Goal: Communication & Community: Answer question/provide support

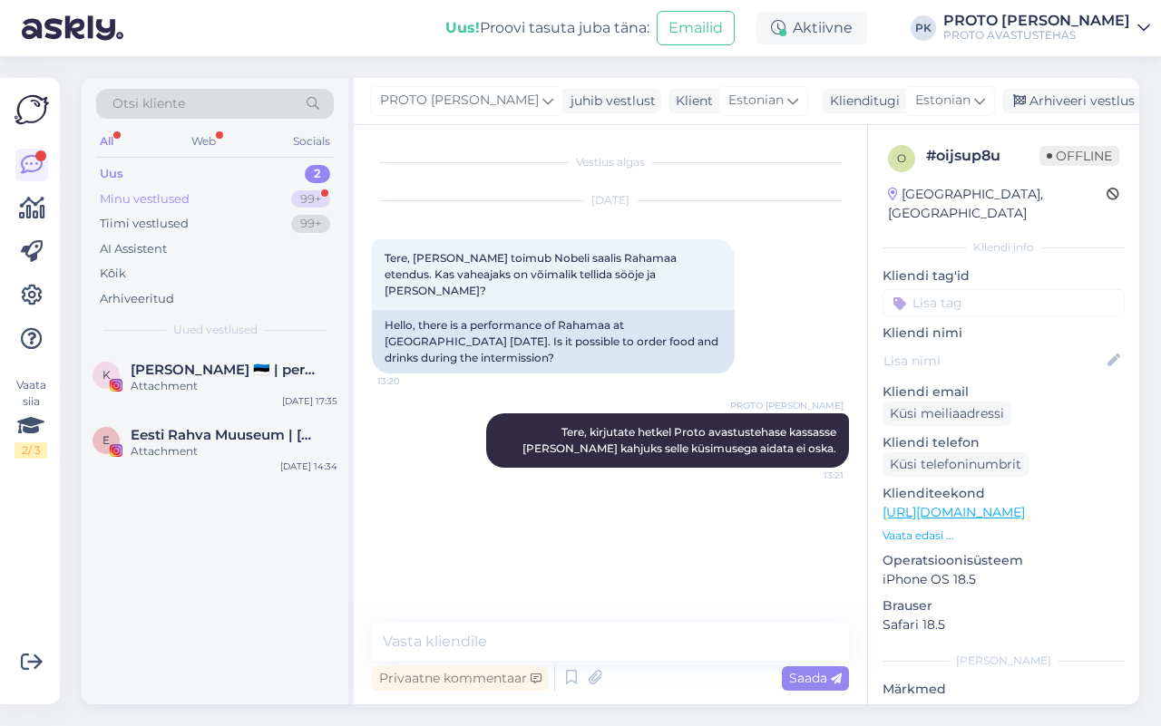
click at [274, 200] on div "Minu vestlused 99+" at bounding box center [215, 199] width 238 height 25
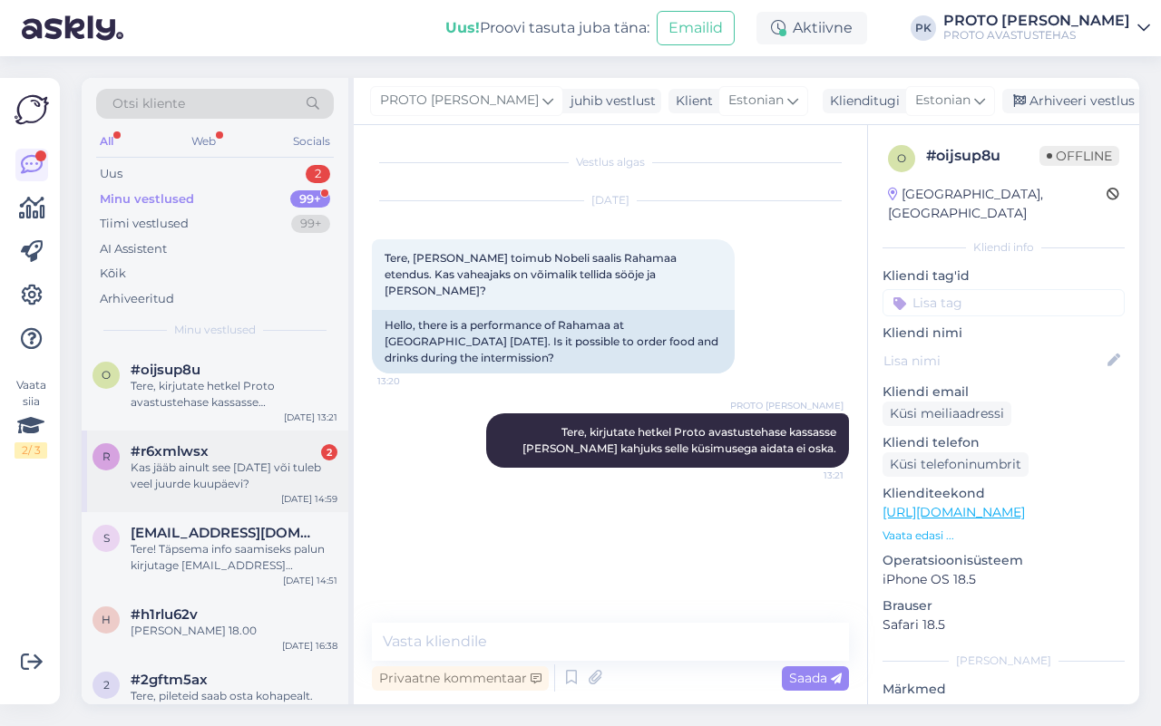
click at [227, 483] on div "Kas jääb ainult see [DATE] või tuleb veel juurde kuupäevi?" at bounding box center [234, 476] width 207 height 33
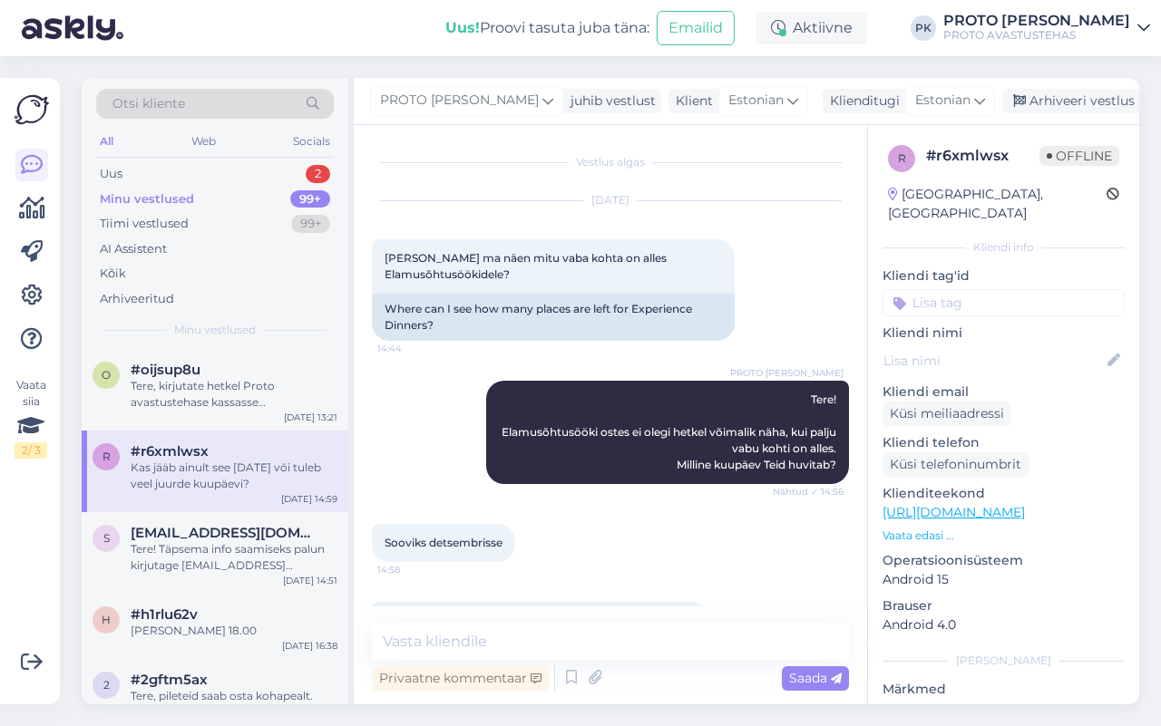
scroll to position [53, 0]
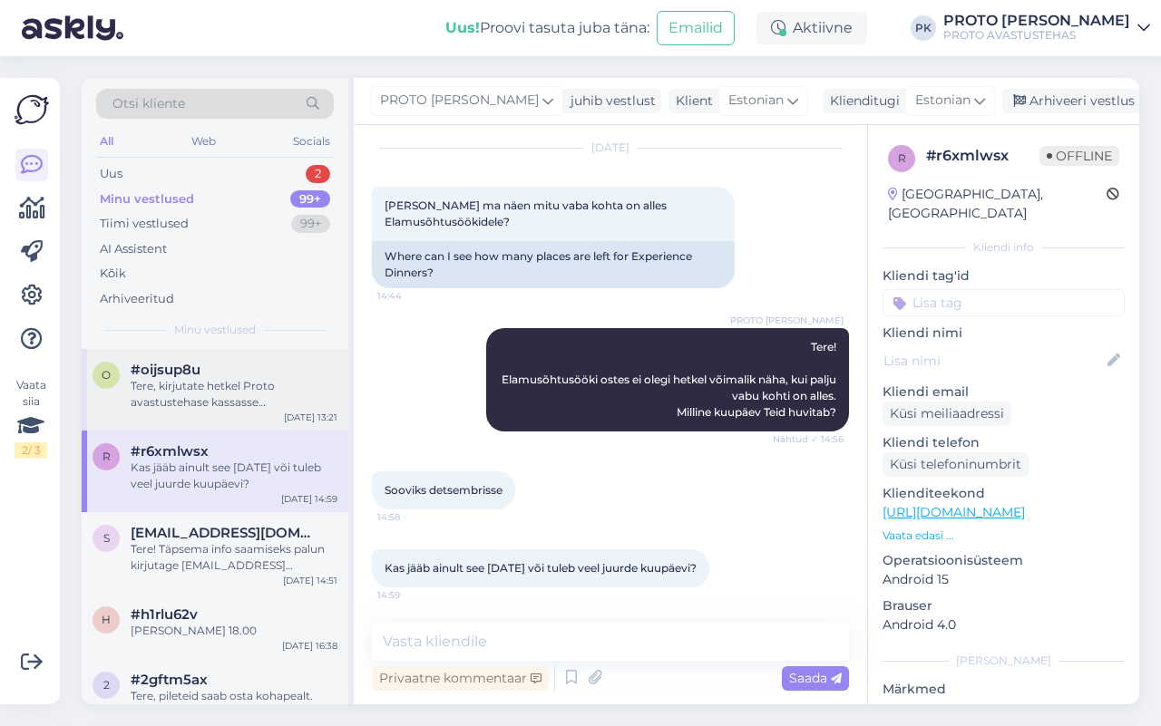
click at [243, 404] on div "Tere, kirjutate hetkel Proto avastustehase kassasse [PERSON_NAME] kahjuks selle…" at bounding box center [234, 394] width 207 height 33
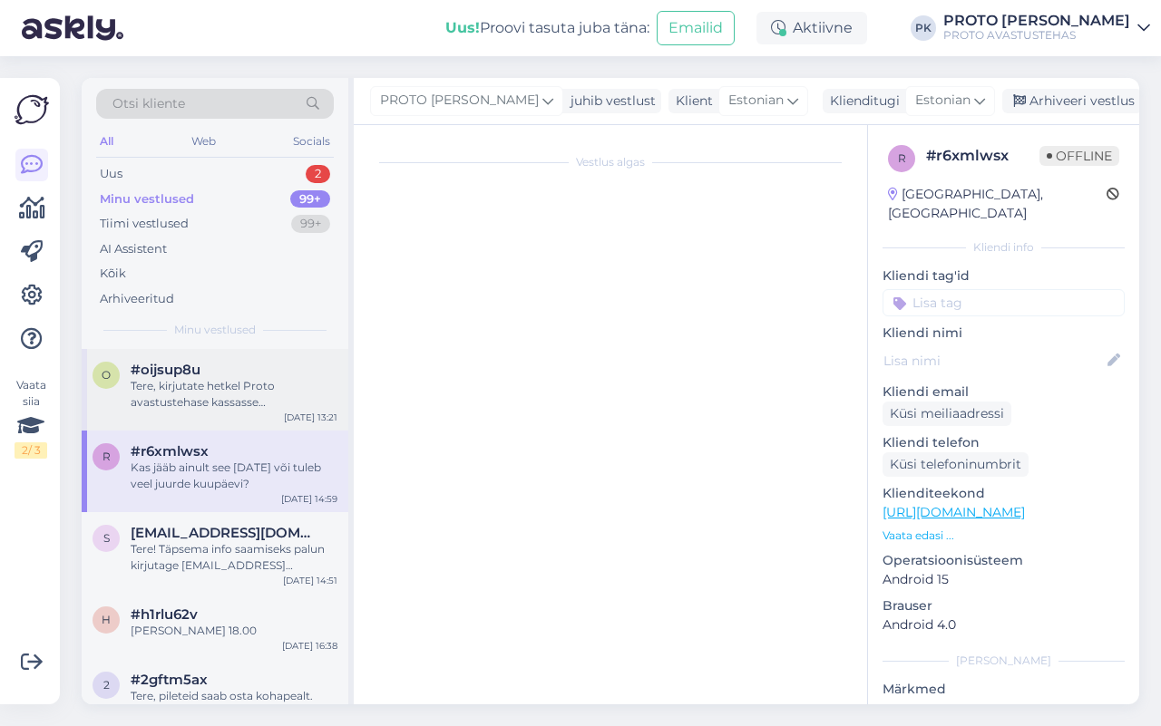
scroll to position [0, 0]
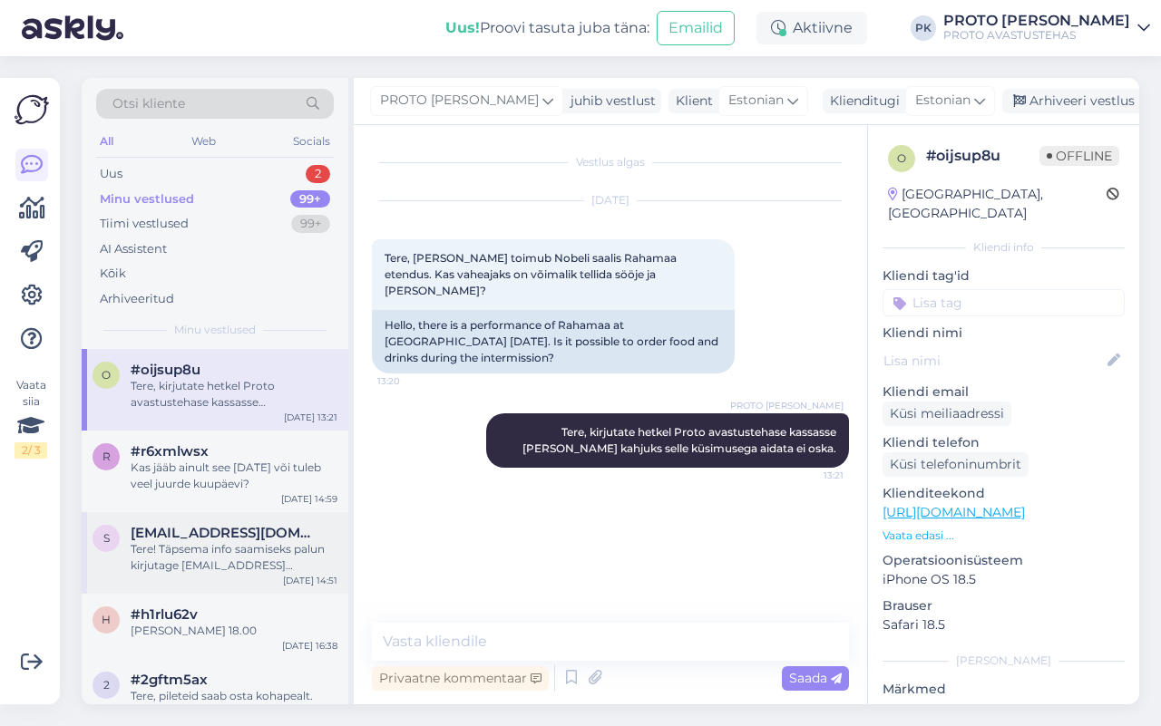
click at [215, 583] on div "s [EMAIL_ADDRESS][DOMAIN_NAME] Tere! Täpsema info saamiseks palun kirjutage [EM…" at bounding box center [215, 553] width 267 height 82
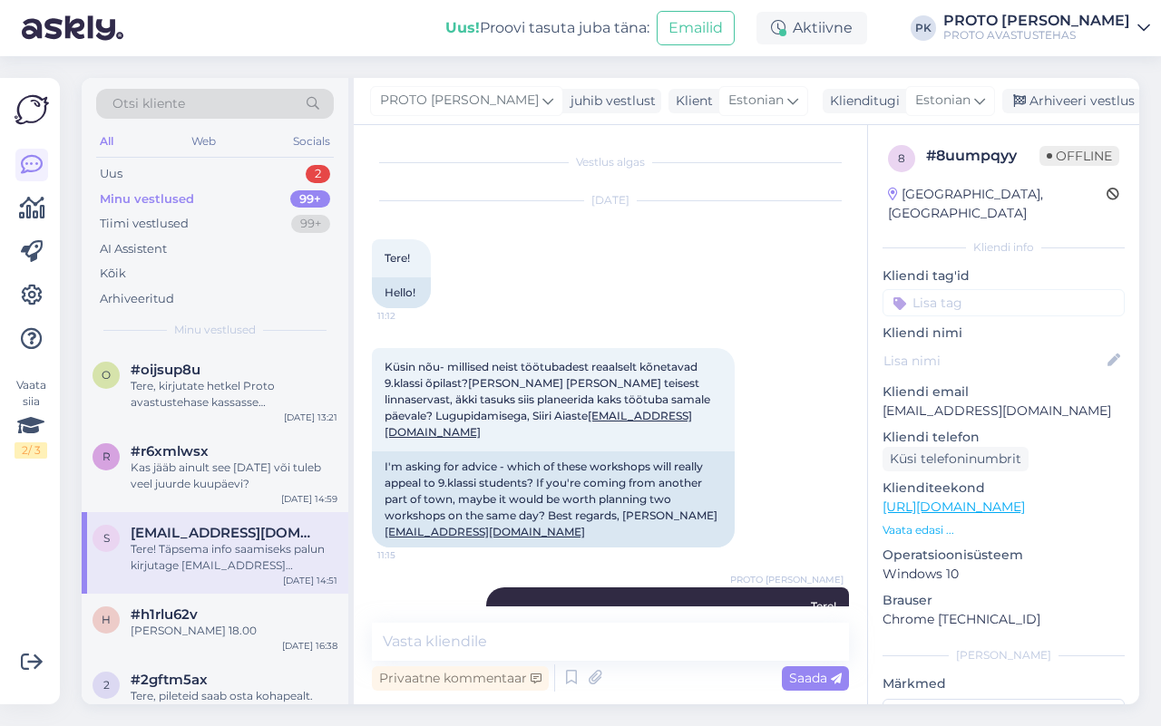
scroll to position [71, 0]
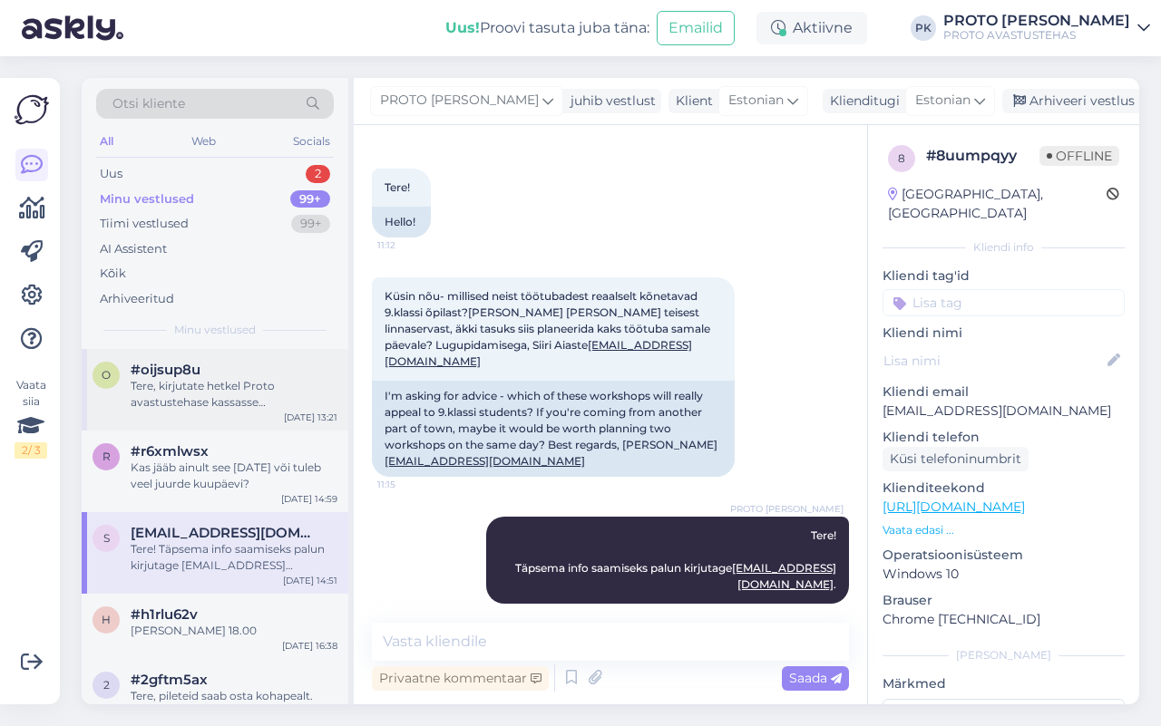
click at [188, 390] on div "Tere, kirjutate hetkel Proto avastustehase kassasse [PERSON_NAME] kahjuks selle…" at bounding box center [234, 394] width 207 height 33
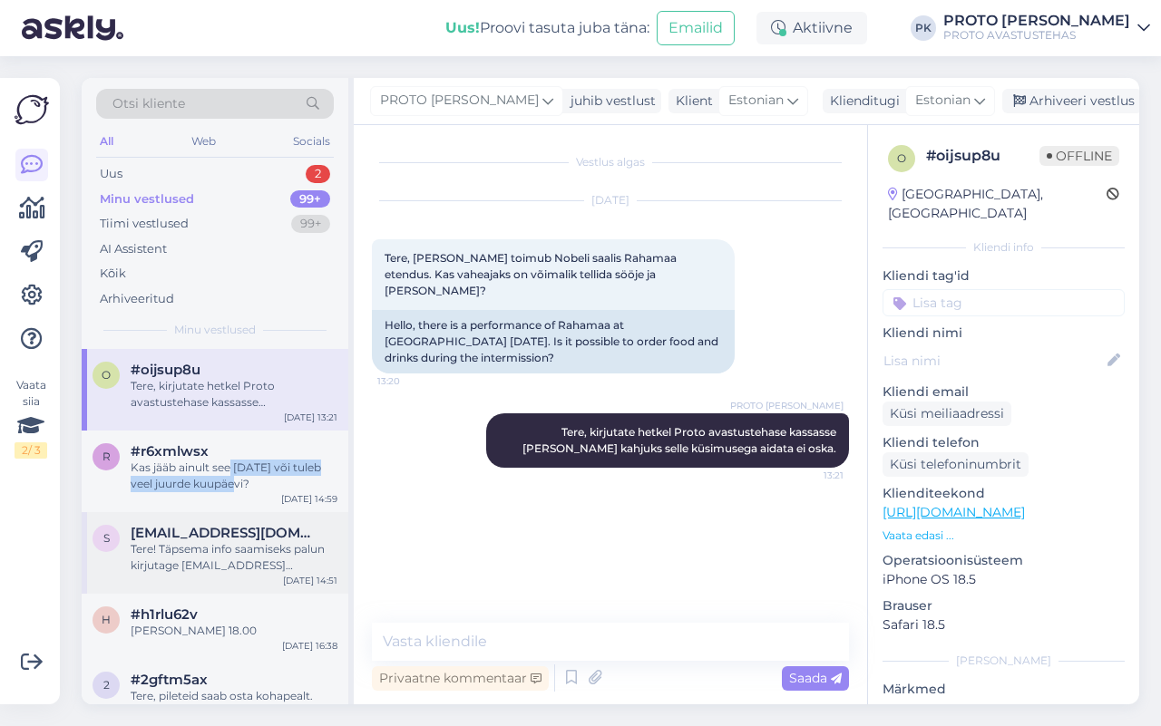
drag, startPoint x: 234, startPoint y: 477, endPoint x: 346, endPoint y: 549, distance: 133.3
click at [236, 473] on div "Kas jääb ainult see [DATE] või tuleb veel juurde kuupäevi?" at bounding box center [234, 476] width 207 height 33
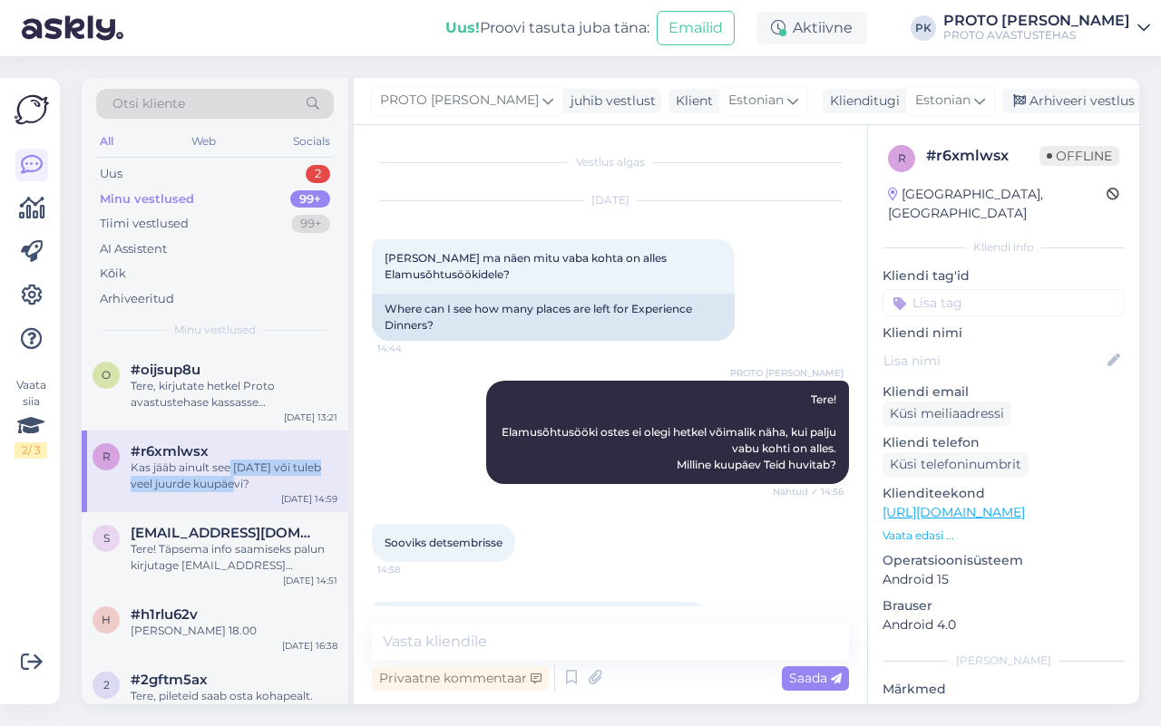
scroll to position [53, 0]
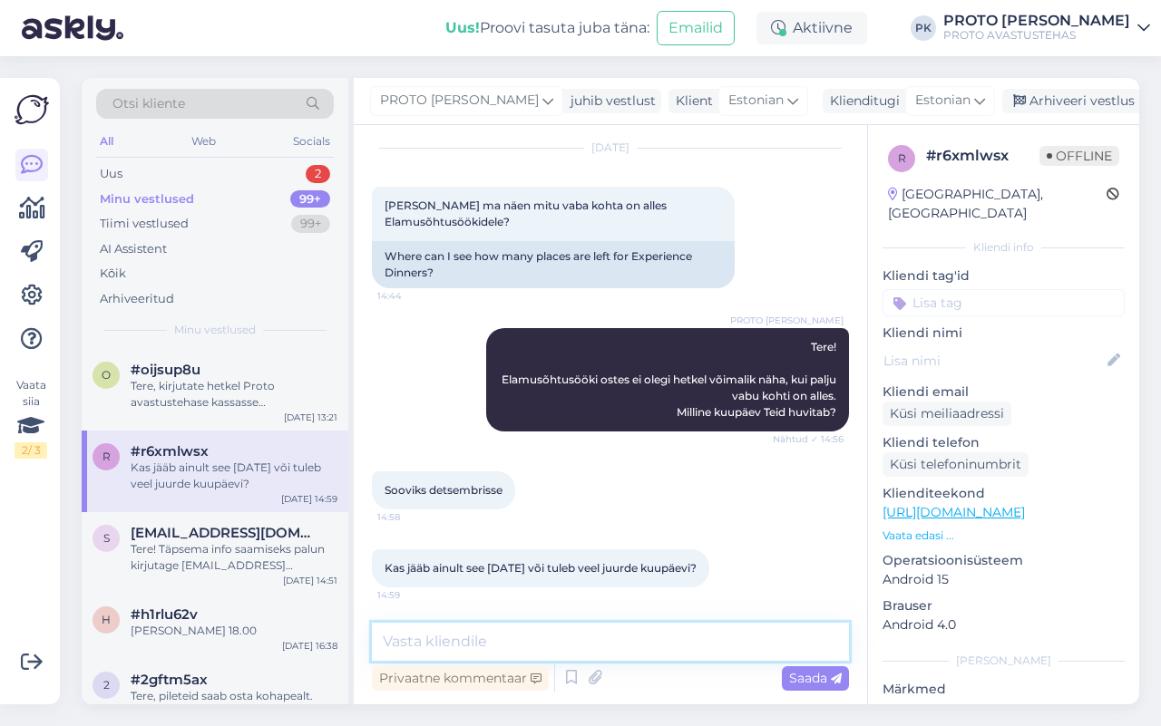
click at [452, 639] on textarea at bounding box center [610, 642] width 477 height 38
type textarea "Tere, kirjutage palun [EMAIL_ADDRESS][DOMAIN_NAME]"
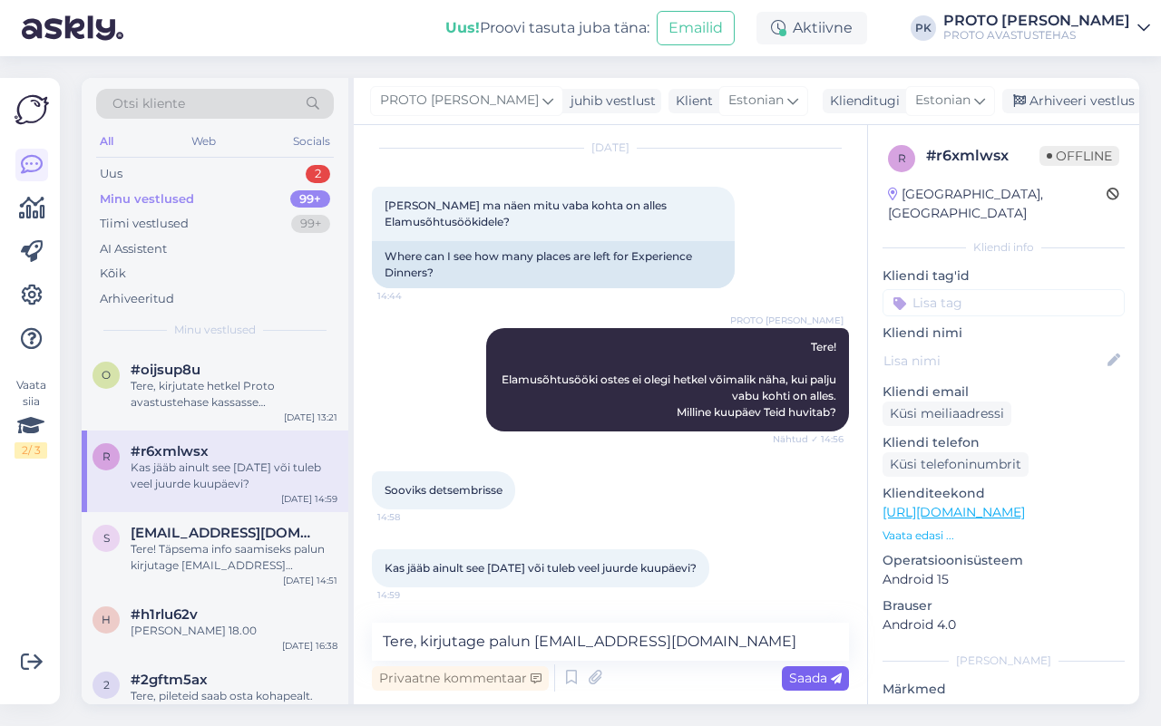
click at [804, 677] on span "Saada" at bounding box center [815, 678] width 53 height 16
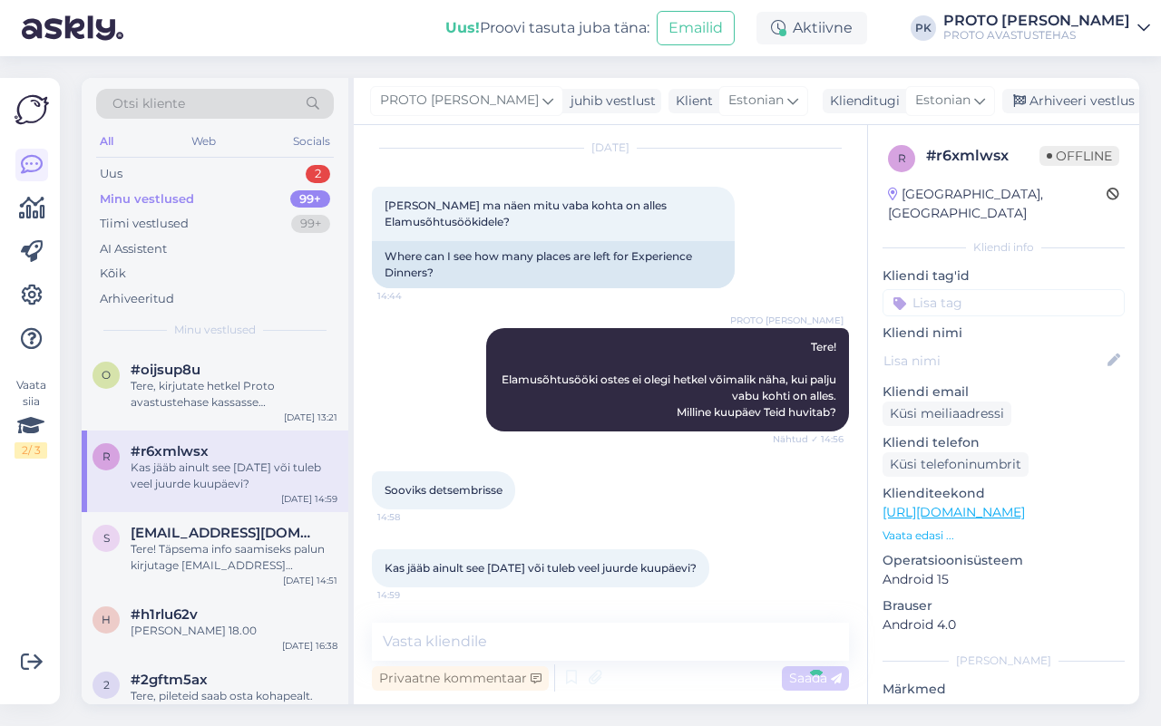
scroll to position [169, 0]
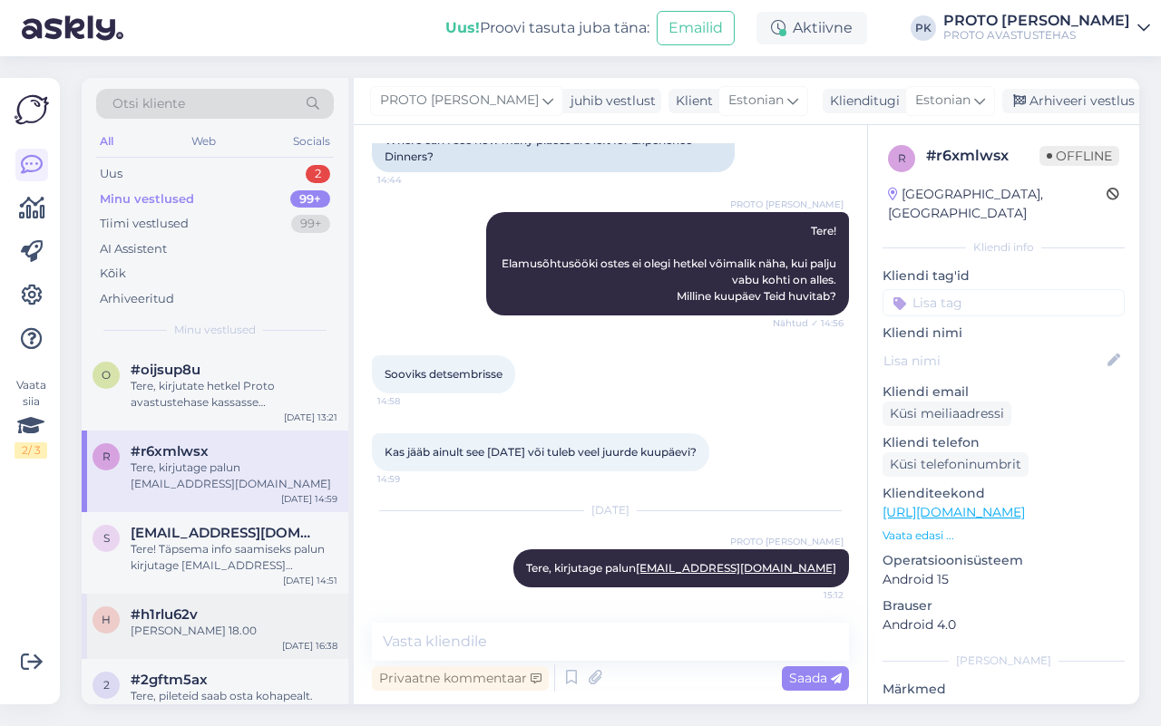
click at [207, 621] on div "#h1rlu62v" at bounding box center [234, 615] width 207 height 16
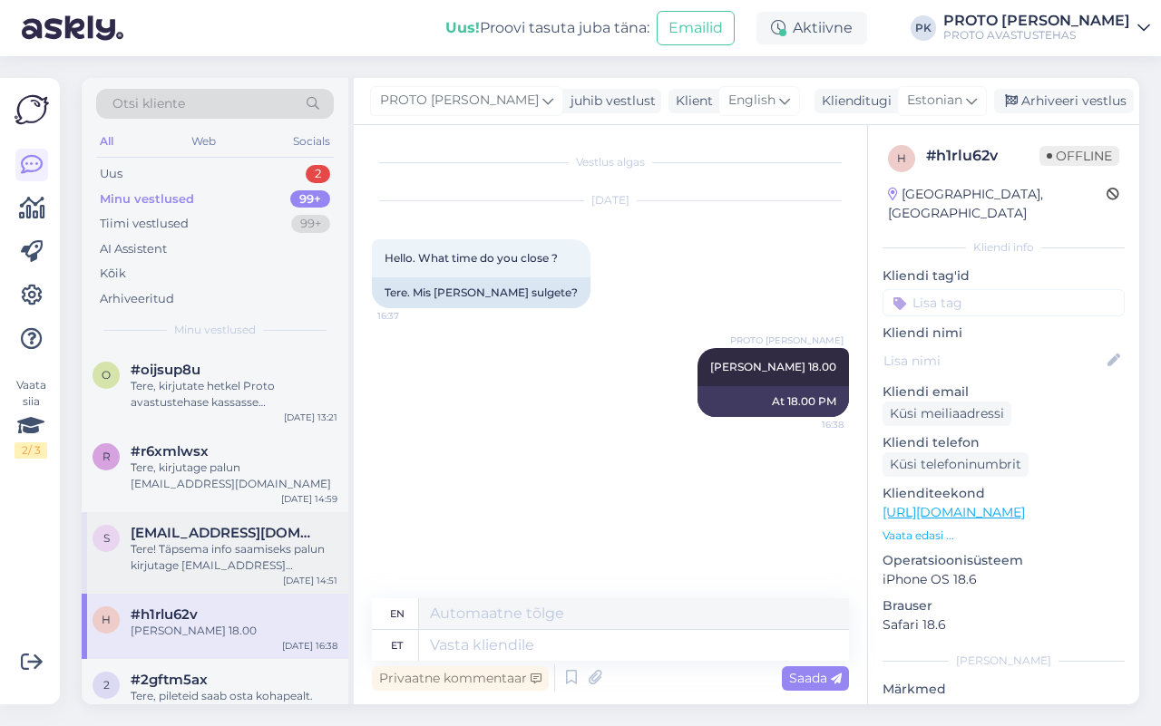
scroll to position [113, 0]
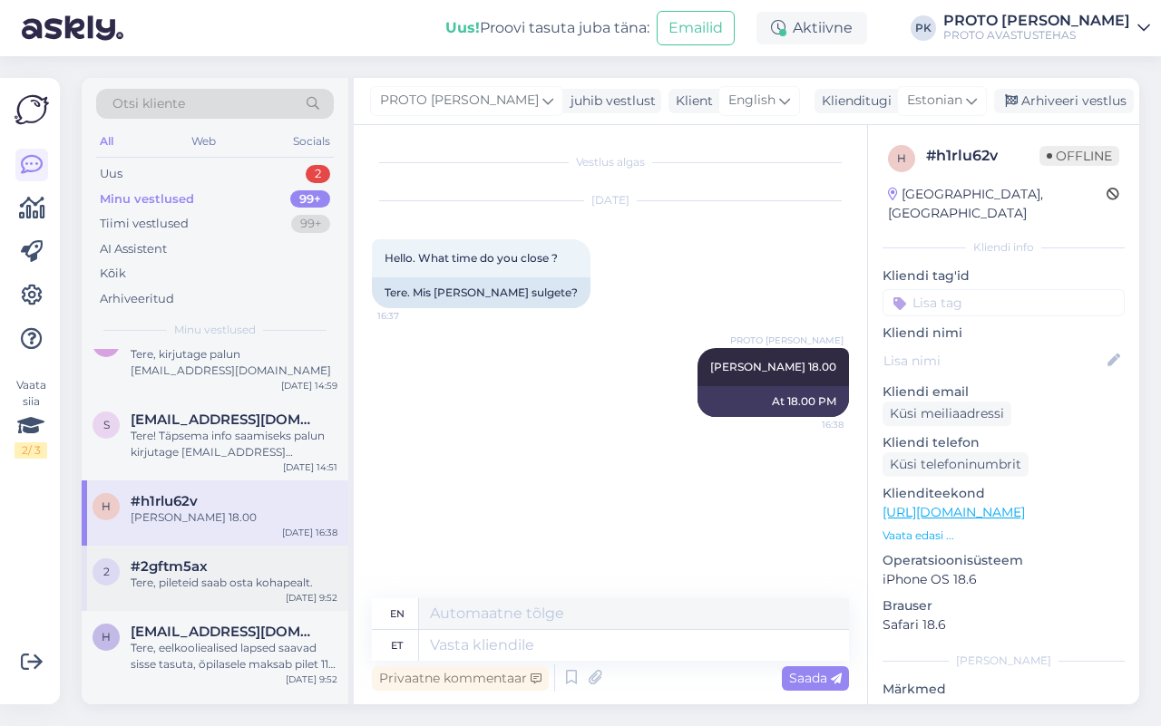
click at [202, 588] on div "Tere, pileteid saab osta kohapealt." at bounding box center [234, 583] width 207 height 16
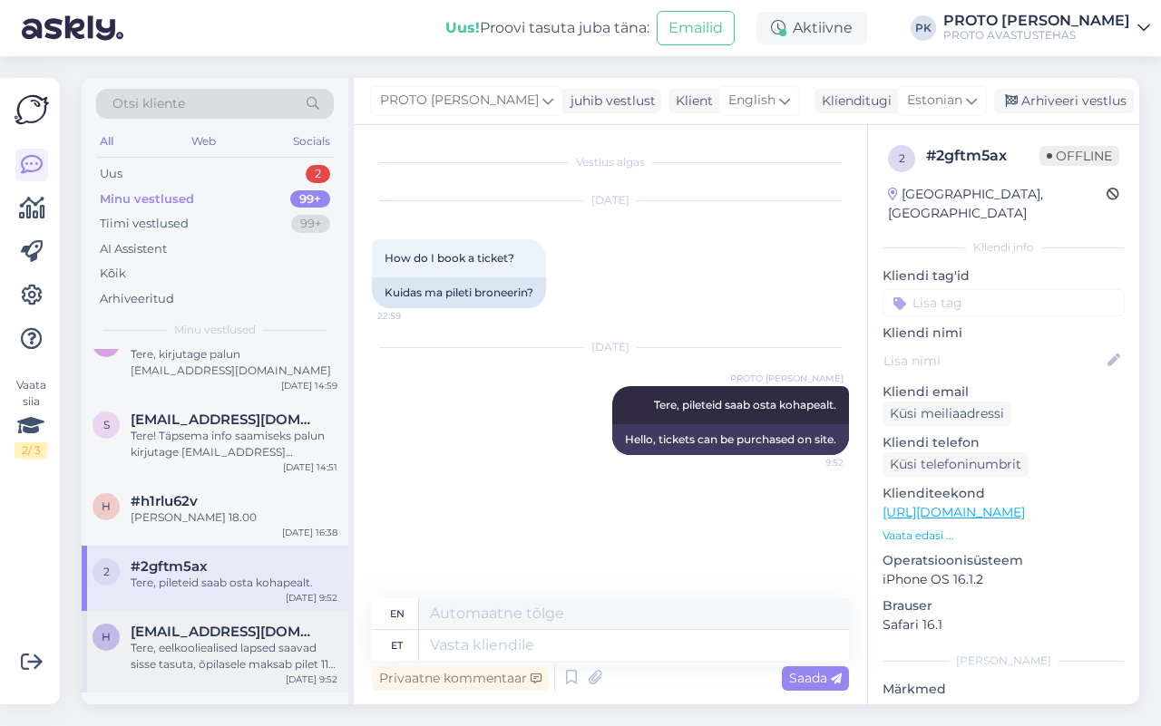
click at [206, 653] on div "Tere, eelkooliealised lapsed saavad sisse tasuta, õpilasele maksab pilet 11-eur…" at bounding box center [234, 656] width 207 height 33
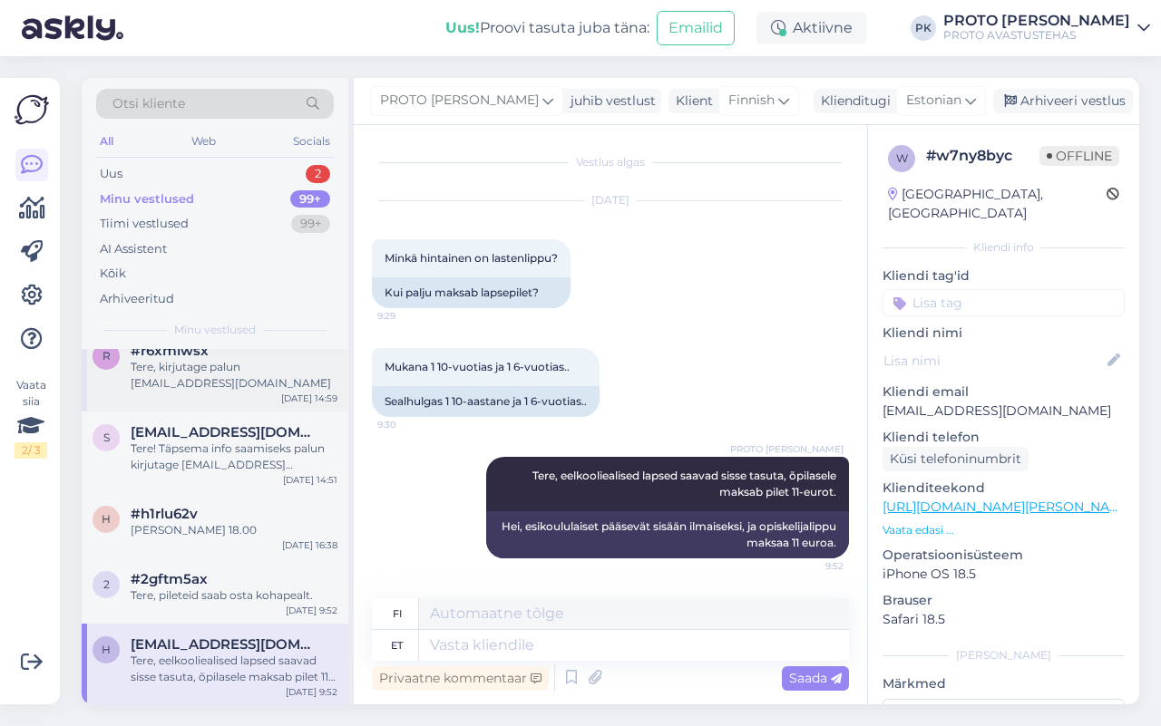
scroll to position [0, 0]
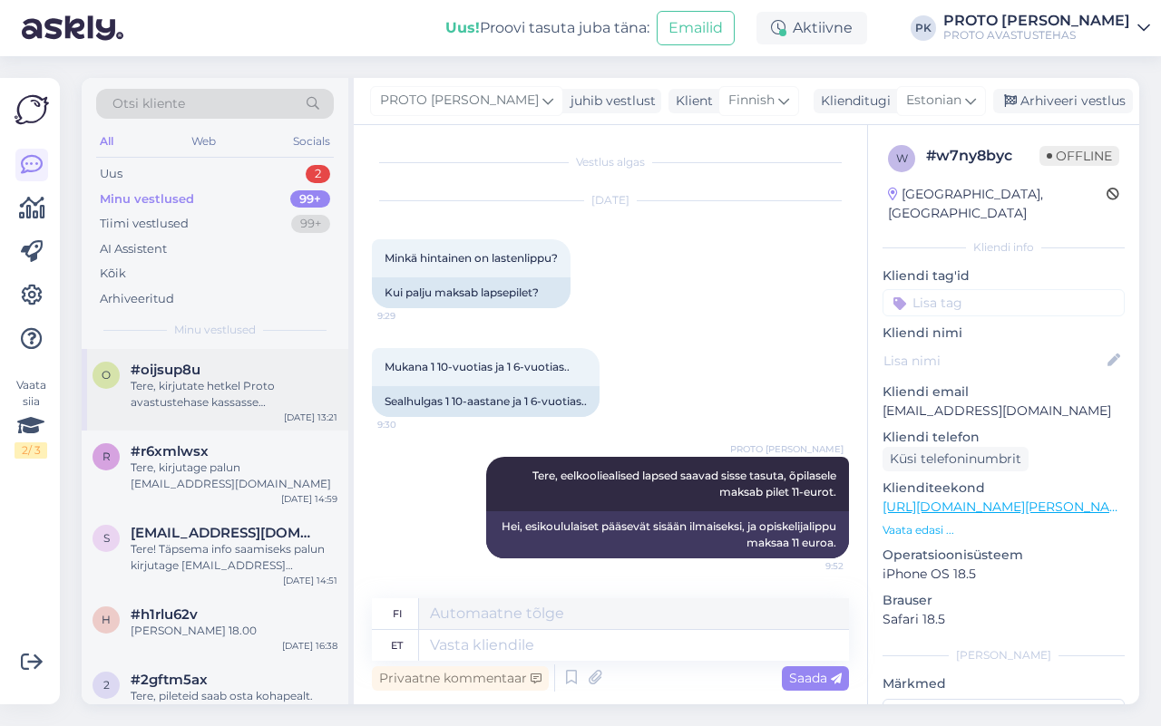
click at [248, 399] on div "Tere, kirjutate hetkel Proto avastustehase kassasse [PERSON_NAME] kahjuks selle…" at bounding box center [234, 394] width 207 height 33
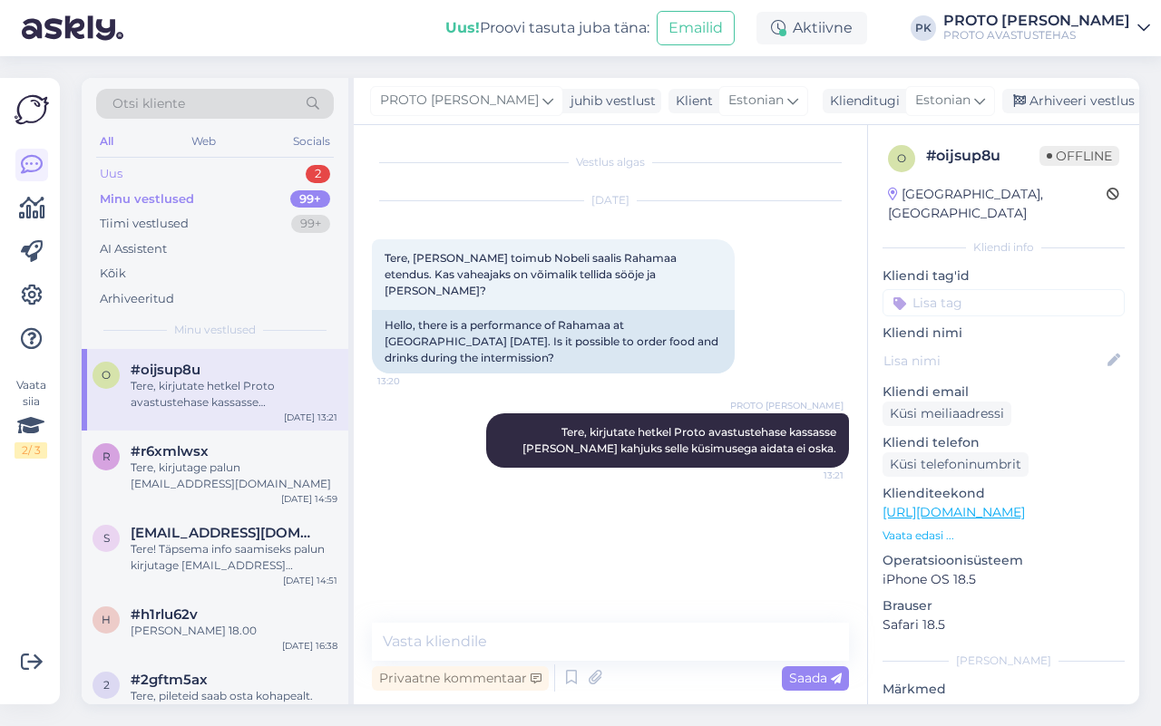
click at [228, 182] on div "Uus 2" at bounding box center [215, 173] width 238 height 25
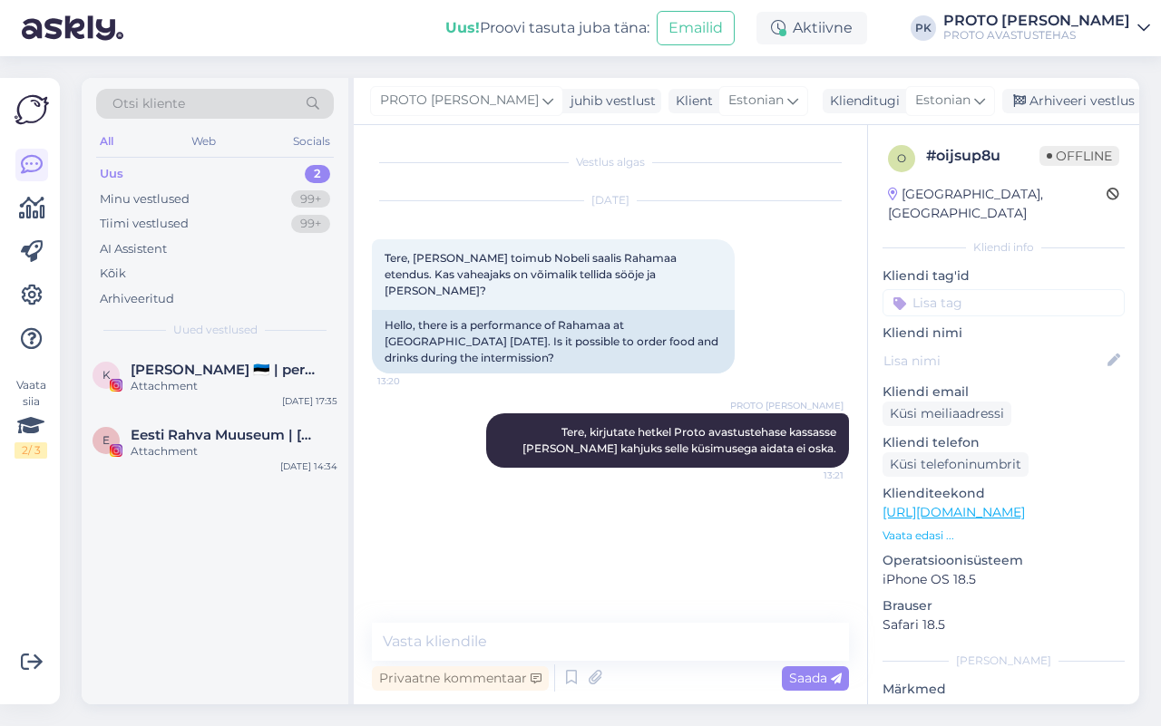
click at [193, 118] on div "Otsi kliente" at bounding box center [215, 104] width 238 height 30
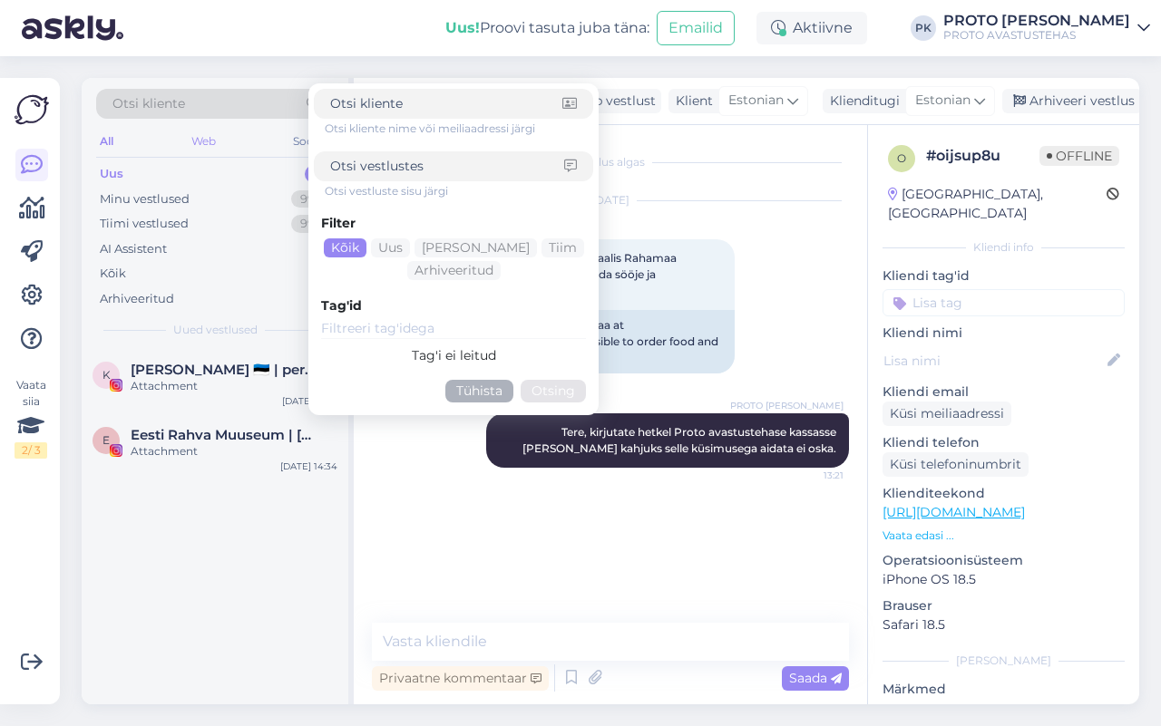
click at [198, 137] on div "Web" at bounding box center [204, 142] width 32 height 24
